Goal: Task Accomplishment & Management: Complete application form

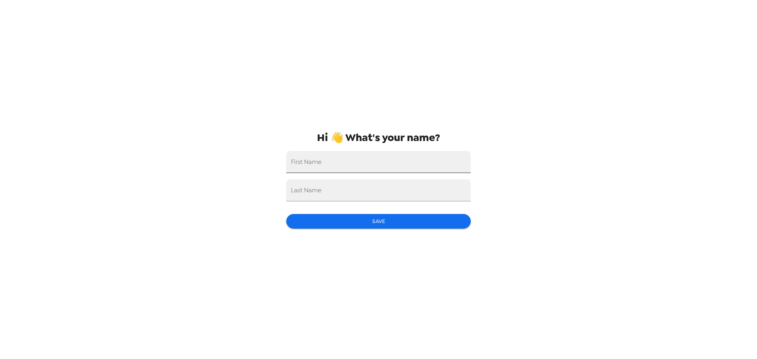
click at [398, 157] on input "First Name" at bounding box center [378, 162] width 185 height 22
type input "Amanda"
type input "Owens"
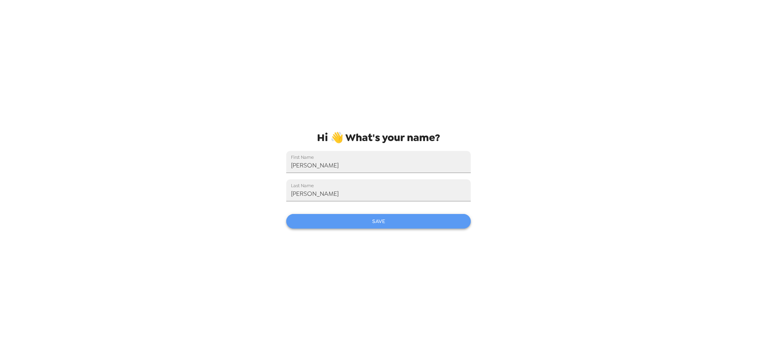
click at [425, 221] on button "Save" at bounding box center [378, 221] width 185 height 15
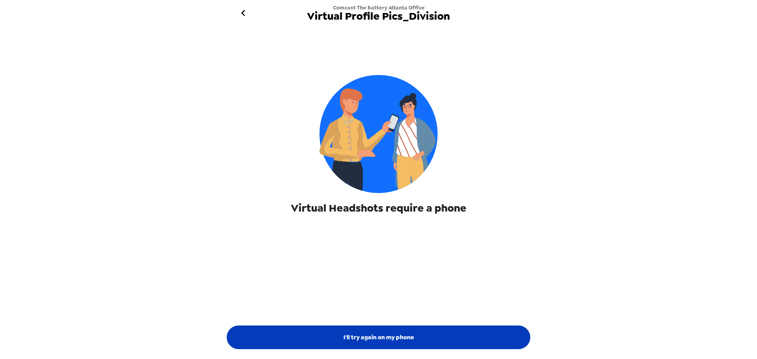
click at [376, 337] on button "I'll try again on my phone" at bounding box center [379, 338] width 304 height 24
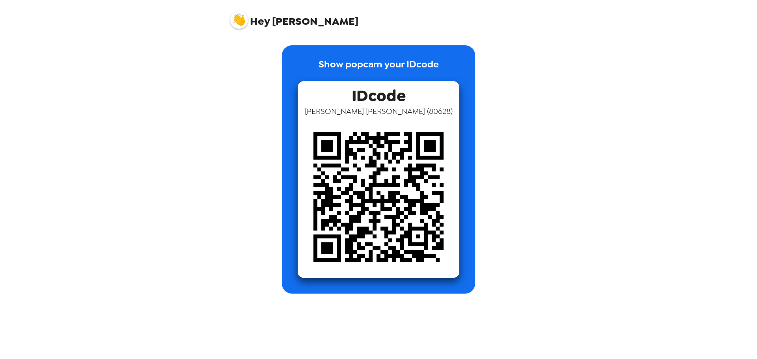
click at [239, 19] on img at bounding box center [239, 20] width 18 height 18
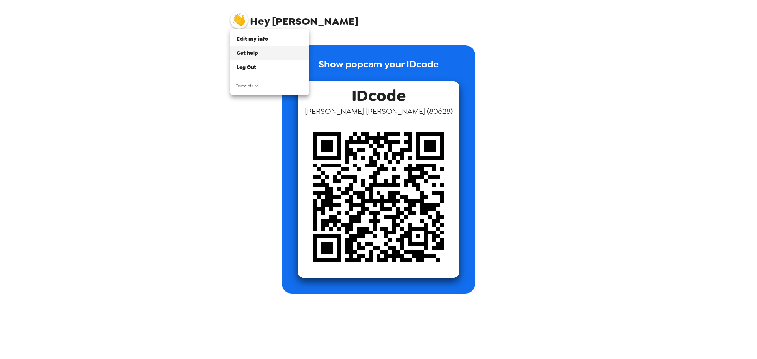
click at [257, 56] on span "Get help" at bounding box center [248, 53] width 22 height 7
click at [252, 54] on span "Get help" at bounding box center [248, 53] width 22 height 7
click at [209, 221] on div at bounding box center [378, 179] width 757 height 359
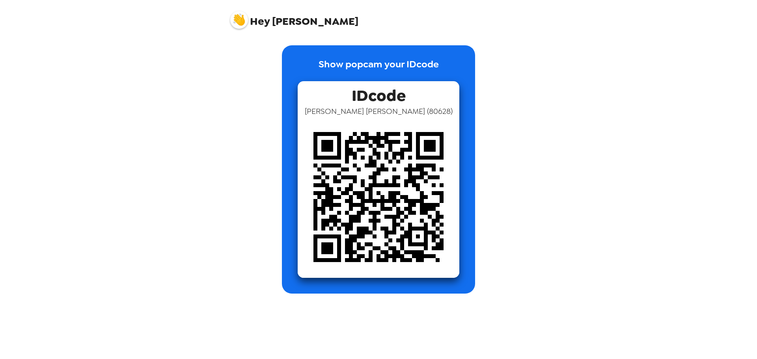
click at [239, 25] on img at bounding box center [239, 20] width 18 height 18
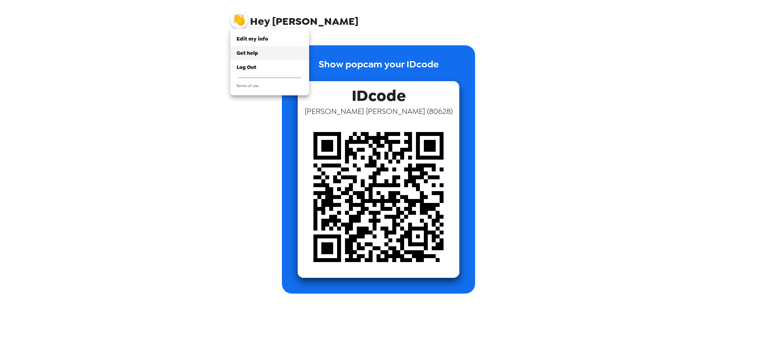
click at [249, 55] on span "Get help" at bounding box center [248, 53] width 22 height 7
click at [261, 67] on div "Log Out" at bounding box center [270, 68] width 66 height 8
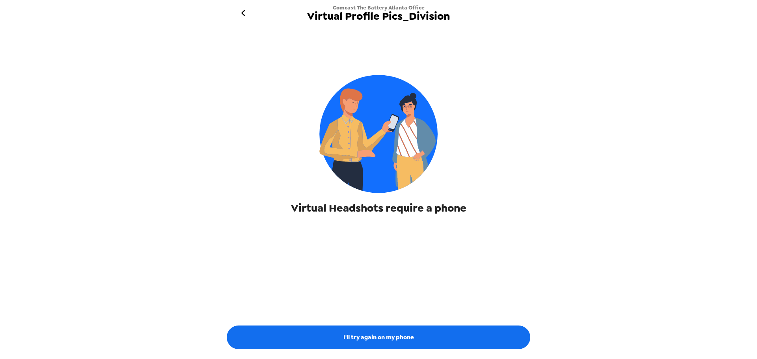
click at [242, 14] on icon "go back" at bounding box center [243, 13] width 4 height 6
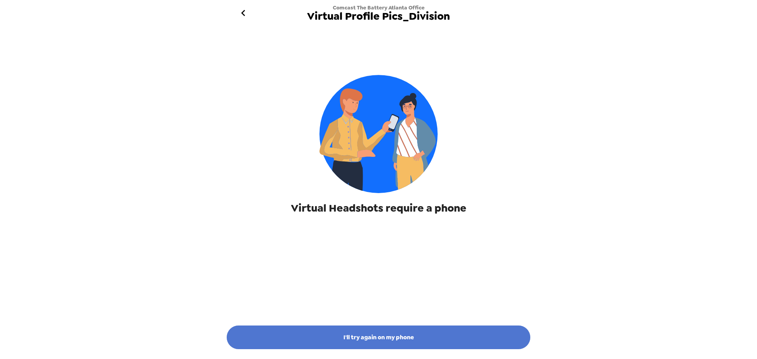
click at [408, 342] on button "I'll try again on my phone" at bounding box center [379, 338] width 304 height 24
click at [456, 333] on button "I'll try again on my phone" at bounding box center [379, 338] width 304 height 24
